Goal: Find contact information: Find contact information

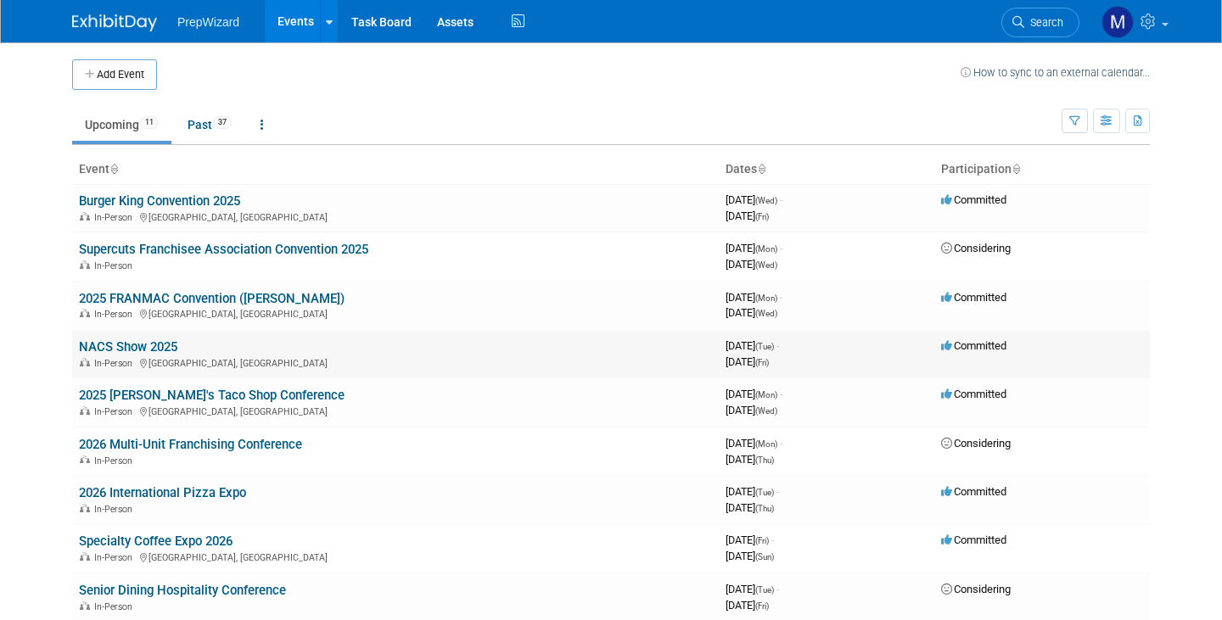
click at [156, 359] on div "In-Person [GEOGRAPHIC_DATA], [GEOGRAPHIC_DATA]" at bounding box center [395, 362] width 633 height 14
click at [156, 344] on link "NACS Show 2025" at bounding box center [128, 346] width 98 height 15
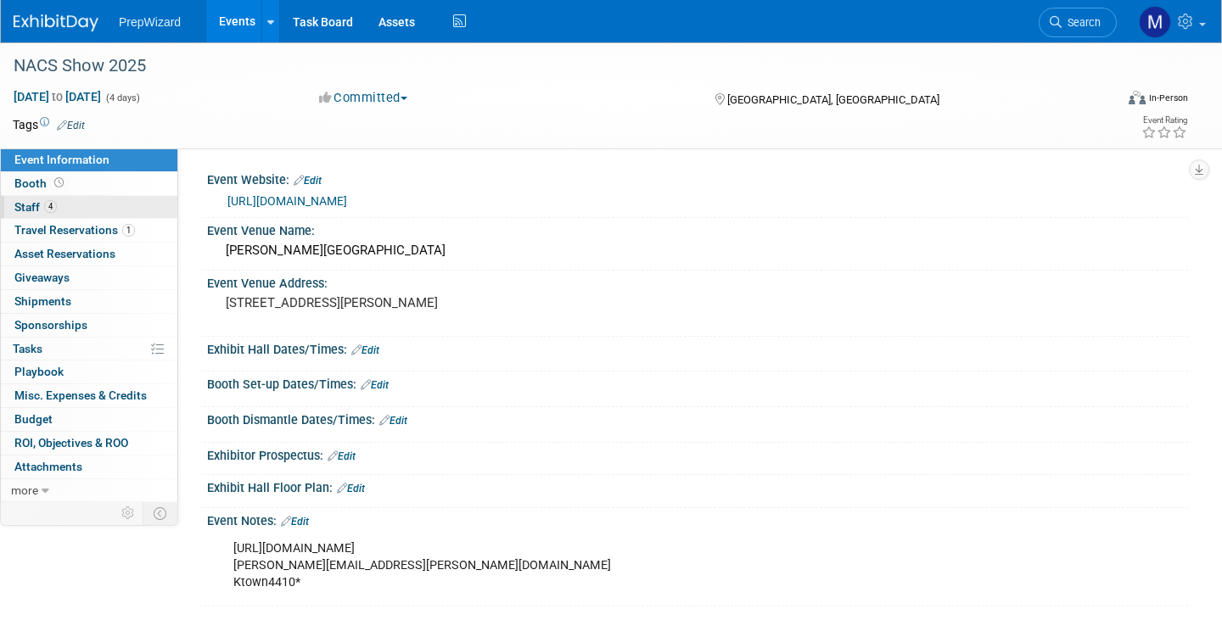
click at [50, 204] on span "4" at bounding box center [50, 206] width 13 height 13
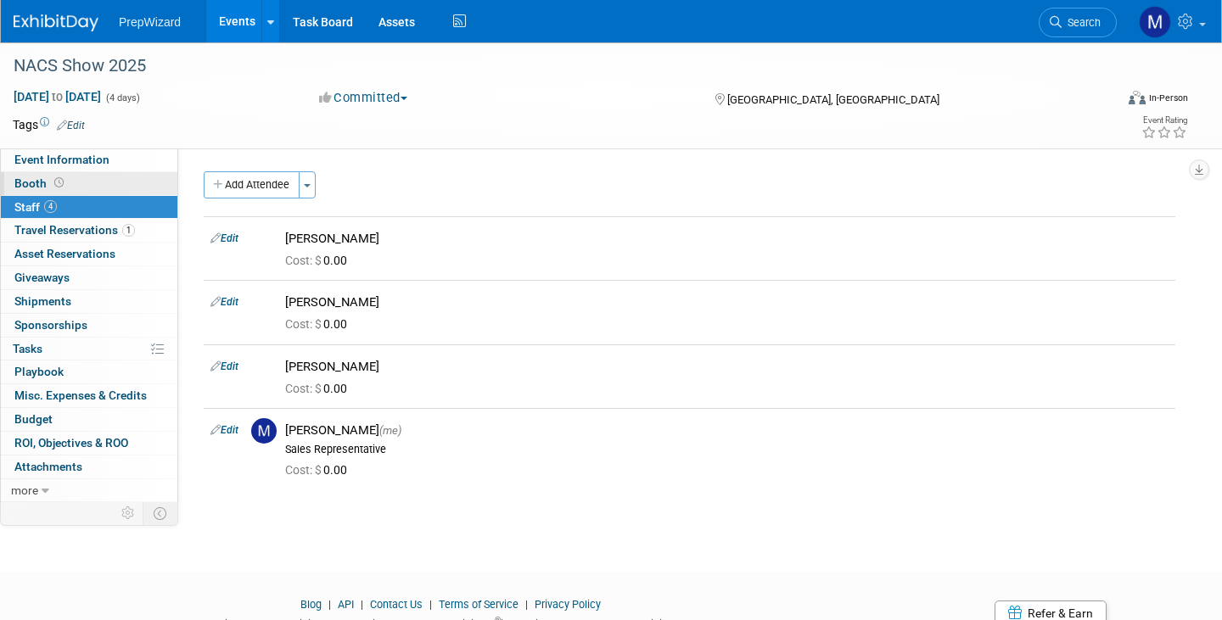
click at [31, 179] on span "Booth" at bounding box center [40, 183] width 53 height 14
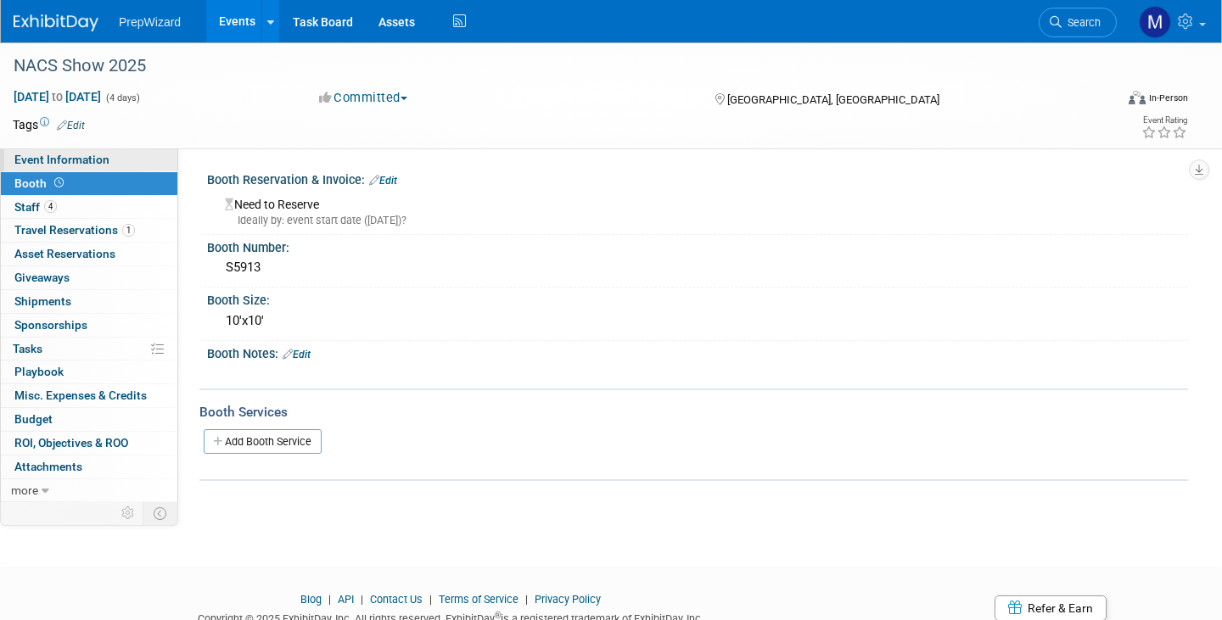
click at [36, 154] on span "Event Information" at bounding box center [61, 160] width 95 height 14
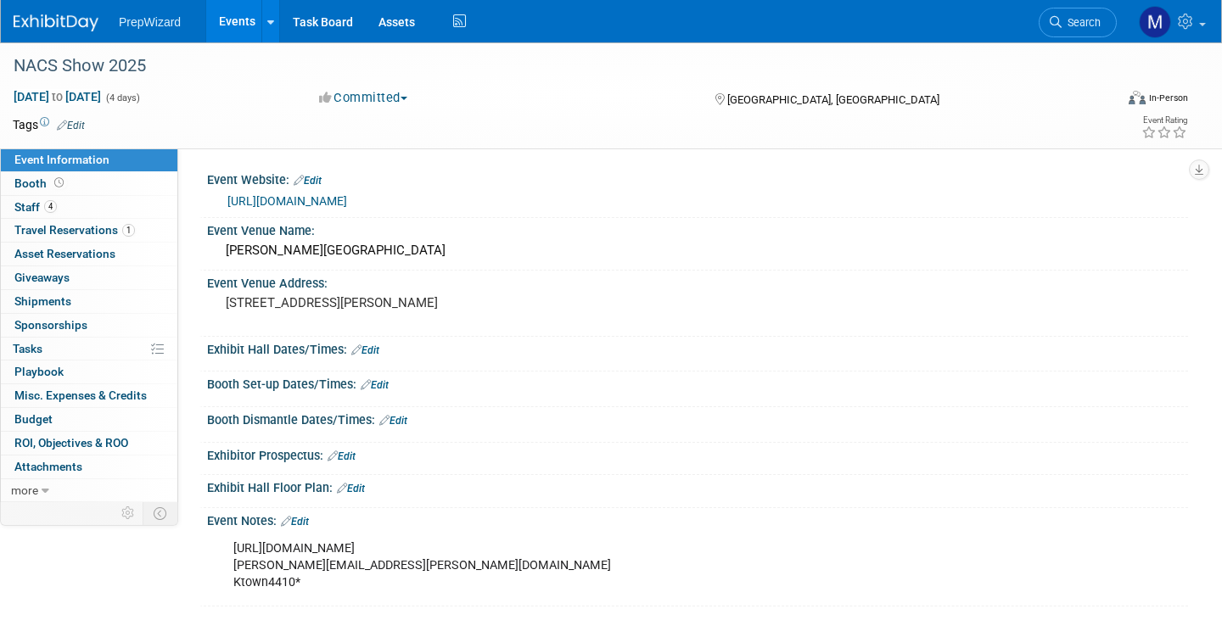
scroll to position [170, 0]
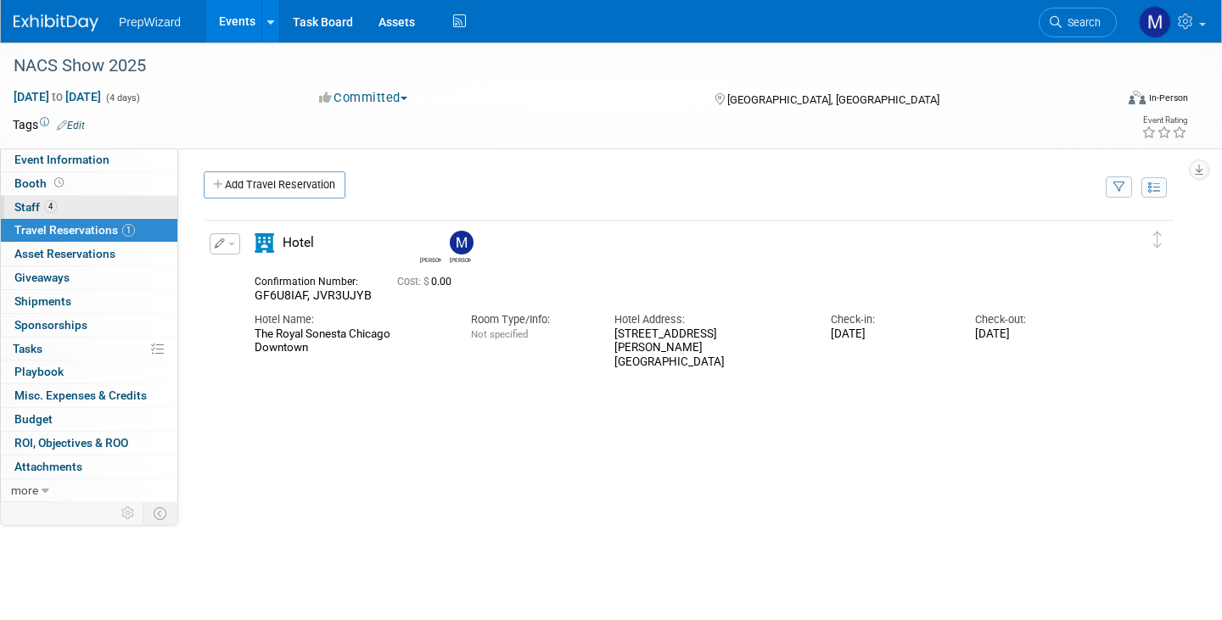
click at [43, 212] on span "Staff 4" at bounding box center [35, 207] width 42 height 14
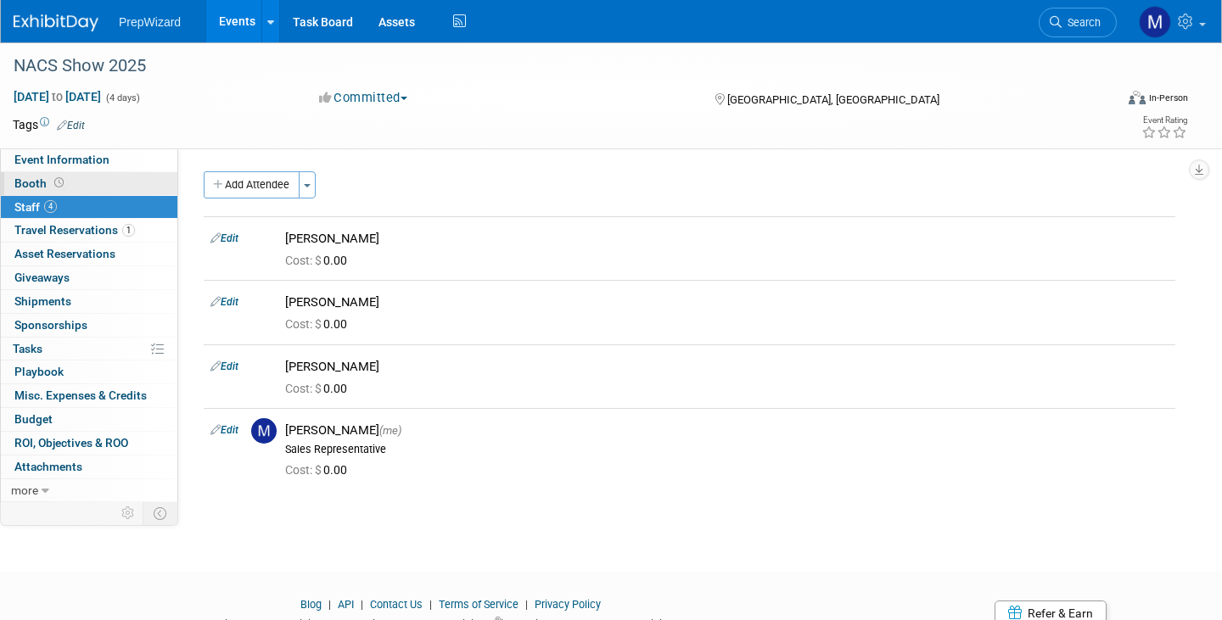
click at [16, 181] on span "Booth" at bounding box center [40, 183] width 53 height 14
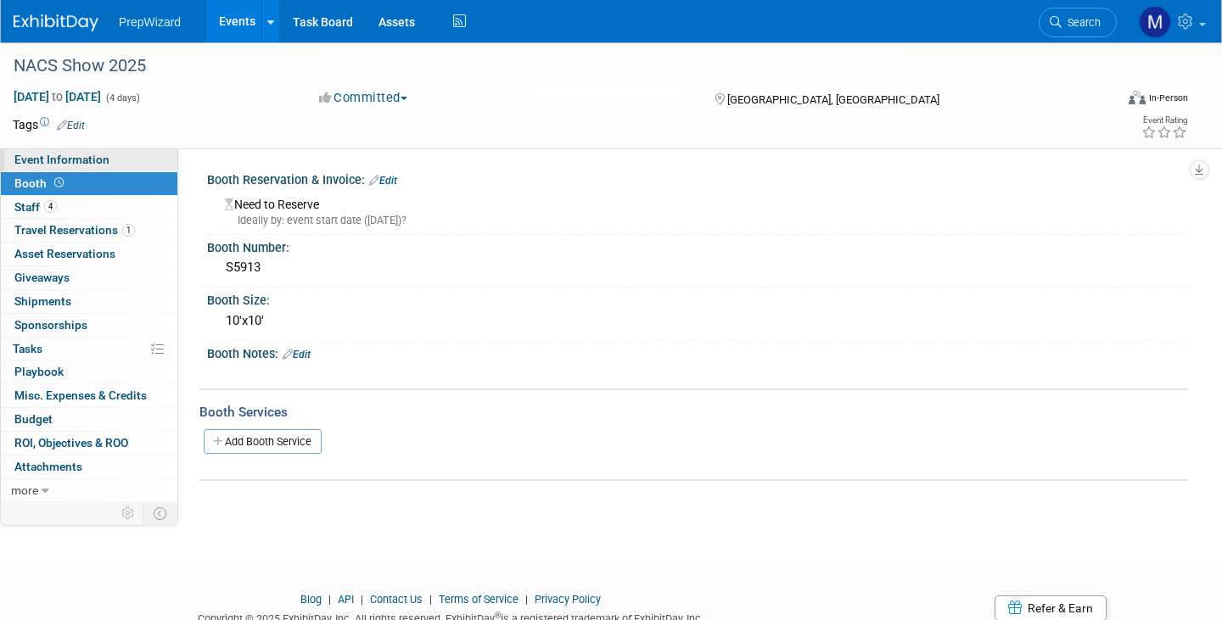
click at [48, 159] on span "Event Information" at bounding box center [61, 160] width 95 height 14
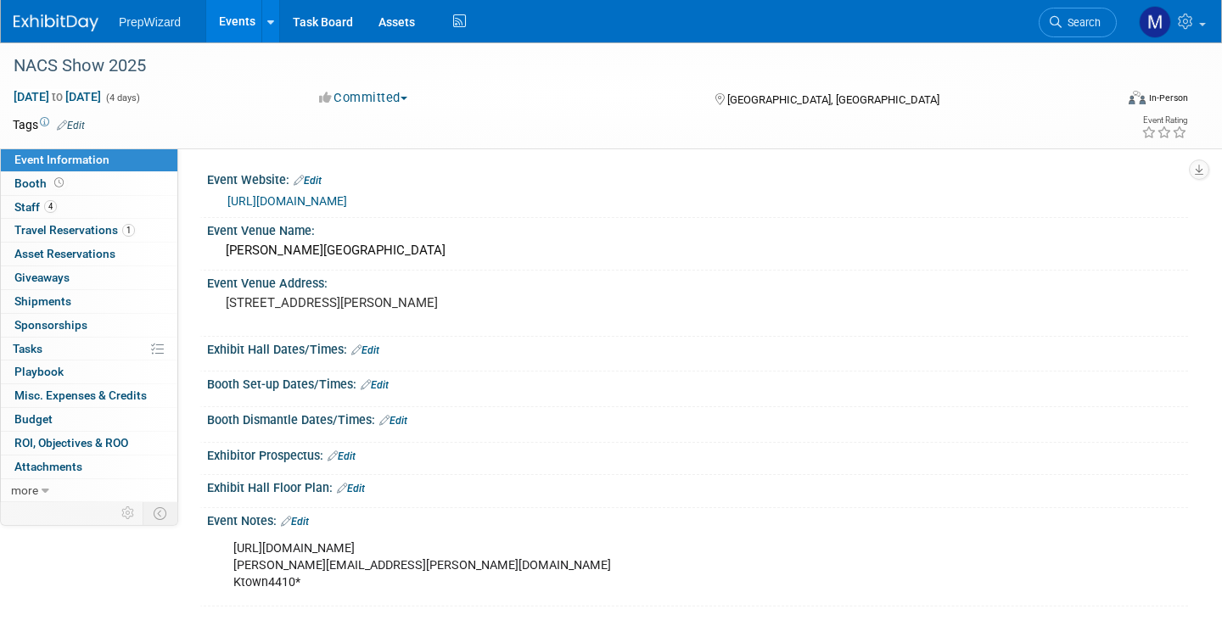
click at [355, 563] on div "https://www.nacsshow.com/Exhibit/Portal chris.townsend@prep-wizard.com Ktown441…" at bounding box center [609, 566] width 777 height 68
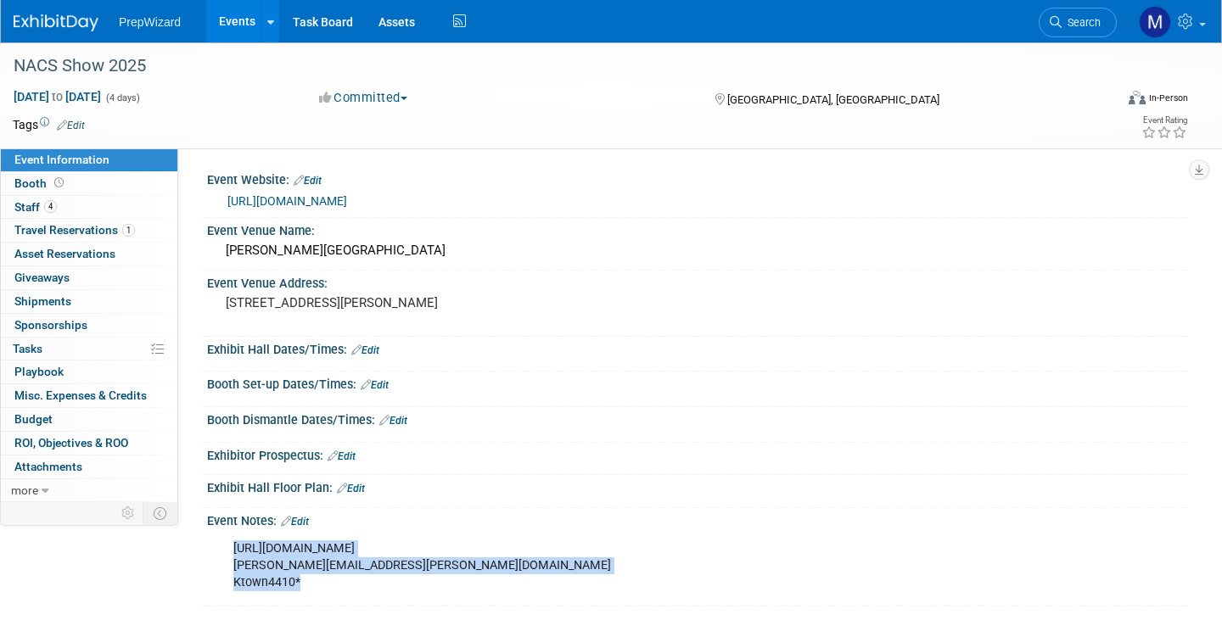
drag, startPoint x: 344, startPoint y: 586, endPoint x: 236, endPoint y: 552, distance: 113.8
click at [236, 552] on div "https://www.nacsshow.com/Exhibit/Portal chris.townsend@prep-wizard.com Ktown441…" at bounding box center [609, 566] width 777 height 68
copy div "https://www.nacsshow.com/Exhibit/Portal chris.townsend@prep-wizard.com Ktown441…"
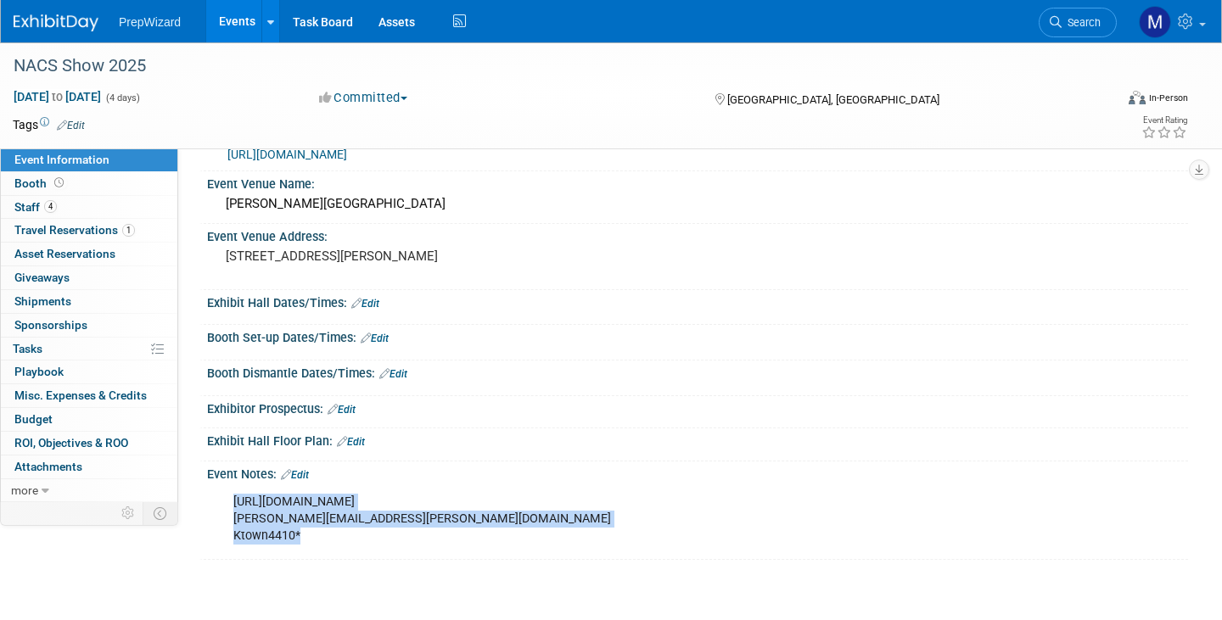
scroll to position [68, 0]
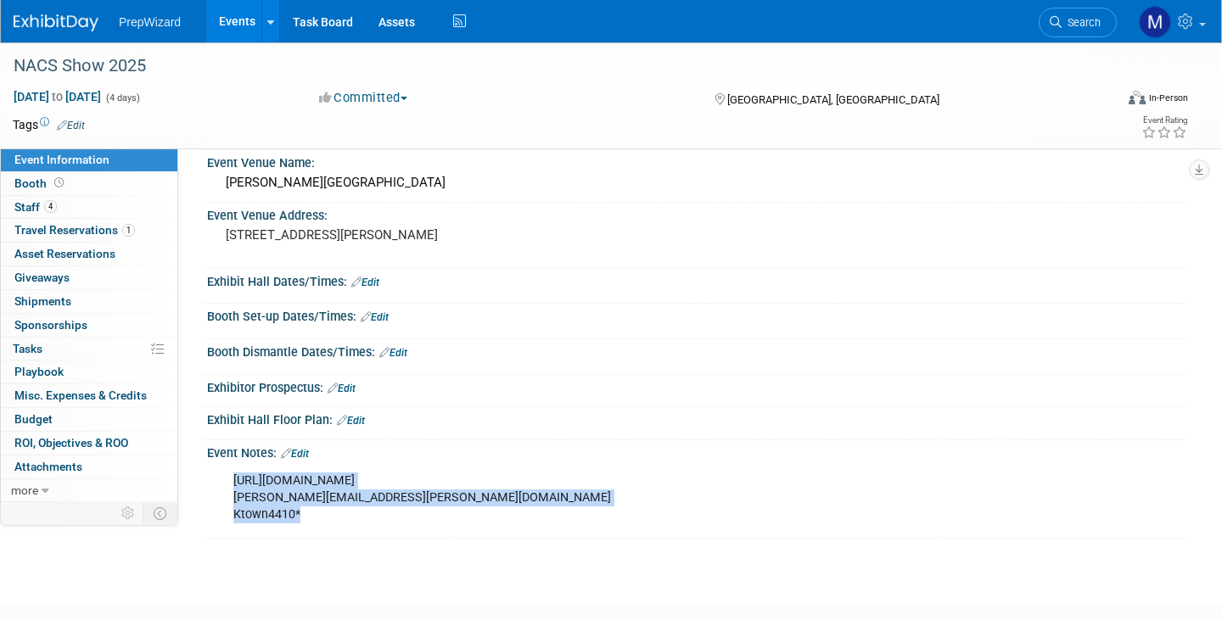
click at [329, 523] on div "https://www.nacsshow.com/Exhibit/Portal chris.townsend@prep-wizard.com Ktown441…" at bounding box center [609, 498] width 777 height 68
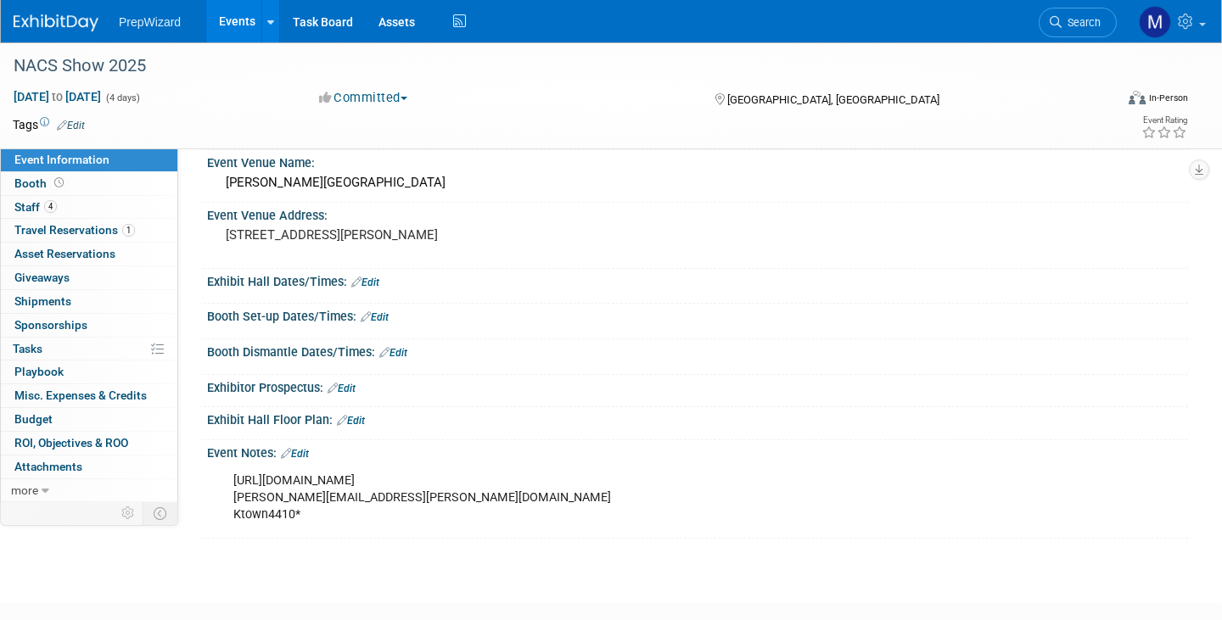
click at [297, 512] on div "https://www.nacsshow.com/Exhibit/Portal chris.townsend@prep-wizard.com Ktown441…" at bounding box center [609, 498] width 777 height 68
drag, startPoint x: 314, startPoint y: 512, endPoint x: 233, endPoint y: 512, distance: 80.6
click at [233, 512] on div "https://www.nacsshow.com/Exhibit/Portal chris.townsend@prep-wizard.com Ktown441…" at bounding box center [609, 498] width 777 height 68
copy div "Ktown4410*"
click at [320, 514] on div "https://www.nacsshow.com/Exhibit/Portal chris.townsend@prep-wizard.com Ktown441…" at bounding box center [609, 498] width 777 height 68
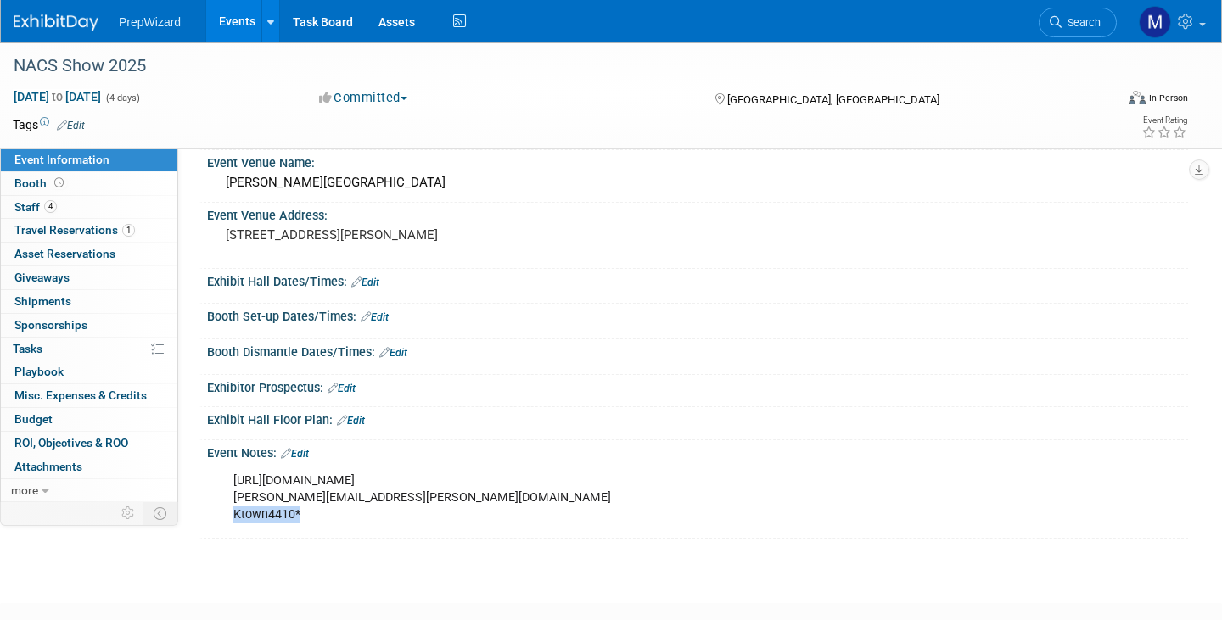
drag, startPoint x: 315, startPoint y: 512, endPoint x: 224, endPoint y: 512, distance: 90.8
click at [224, 512] on div "https://www.nacsshow.com/Exhibit/Portal chris.townsend@prep-wizard.com Ktown441…" at bounding box center [609, 498] width 777 height 68
copy div "Ktown4410*"
drag, startPoint x: 445, startPoint y: 495, endPoint x: 231, endPoint y: 506, distance: 214.1
click at [231, 506] on div "https://www.nacsshow.com/Exhibit/Portal chris.townsend@prep-wizard.com Ktown441…" at bounding box center [609, 498] width 777 height 68
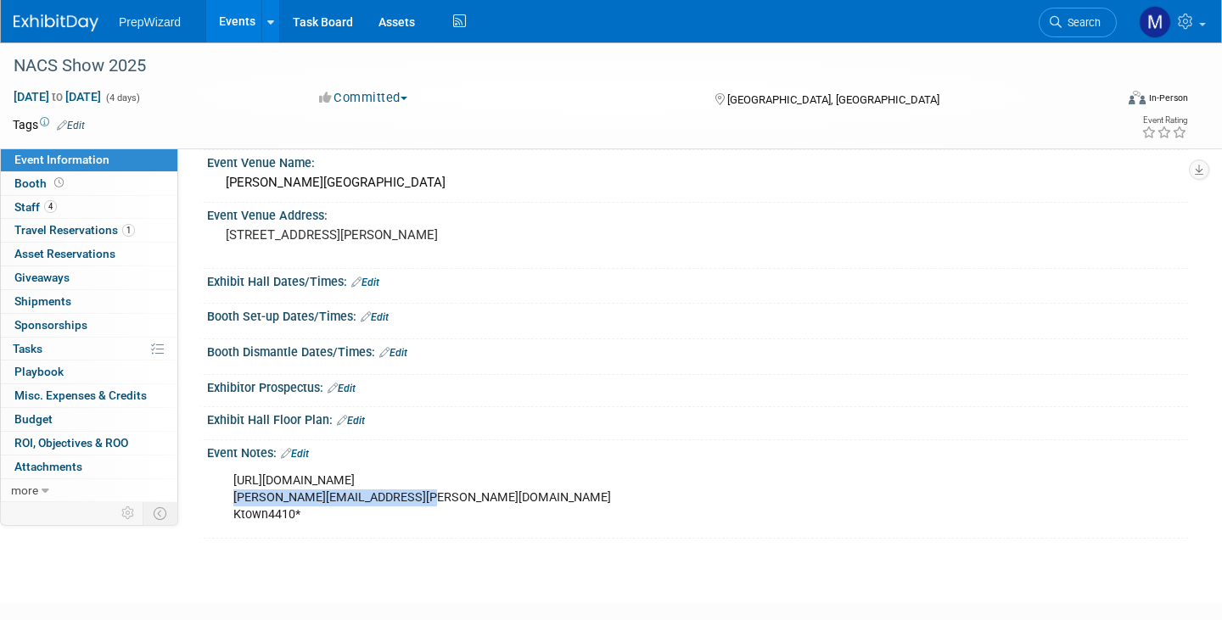
copy div "chris.townsend@prep-wizard.com"
